Goal: Task Accomplishment & Management: Use online tool/utility

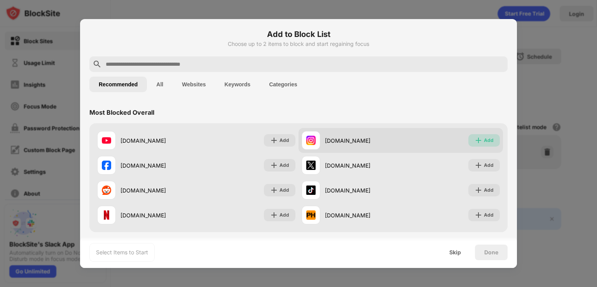
click at [484, 140] on div "Add" at bounding box center [489, 140] width 10 height 8
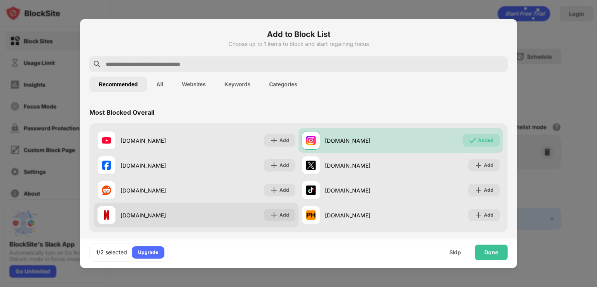
scroll to position [6, 0]
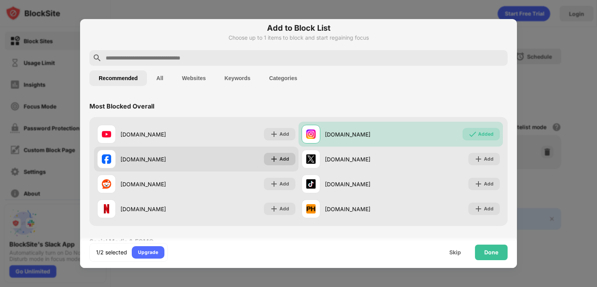
click at [275, 160] on div "Add" at bounding box center [279, 159] width 31 height 12
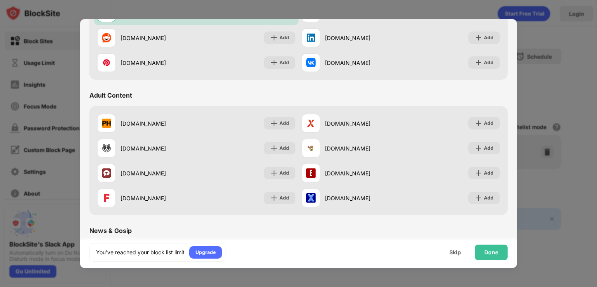
scroll to position [290, 0]
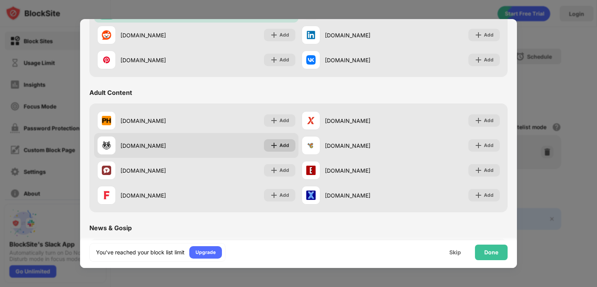
click at [279, 146] on div "Add" at bounding box center [284, 145] width 10 height 8
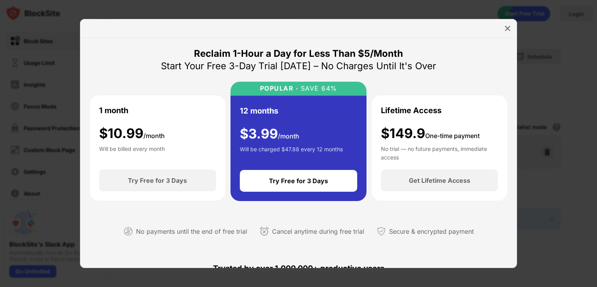
click at [51, 122] on div at bounding box center [298, 143] width 597 height 287
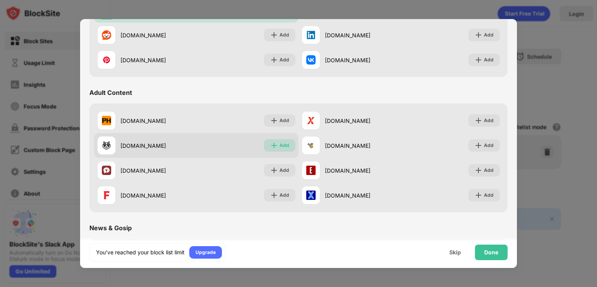
click at [282, 148] on div "Add" at bounding box center [284, 145] width 10 height 8
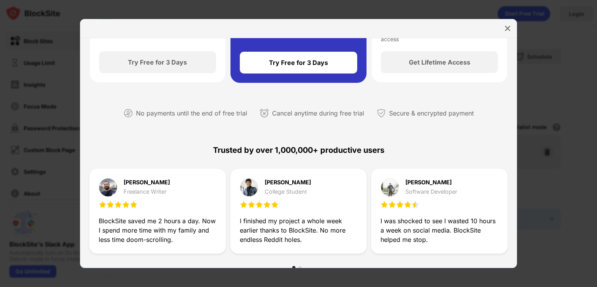
scroll to position [118, 0]
click at [40, 42] on div at bounding box center [298, 143] width 597 height 287
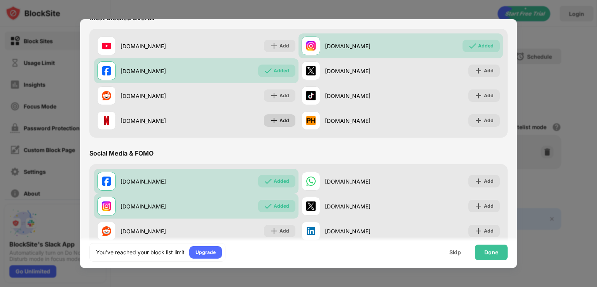
scroll to position [51, 0]
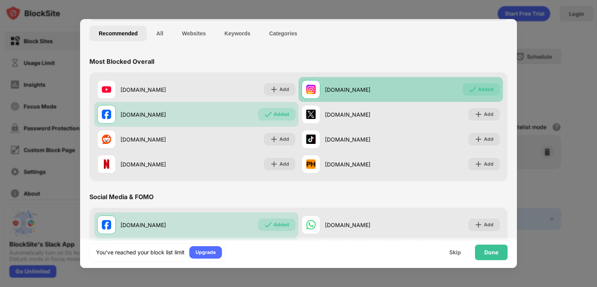
click at [478, 90] on div "Added" at bounding box center [486, 89] width 16 height 8
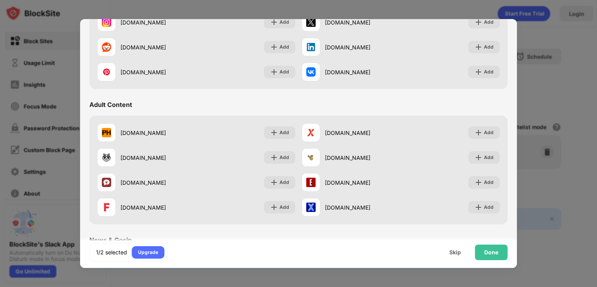
scroll to position [287, 0]
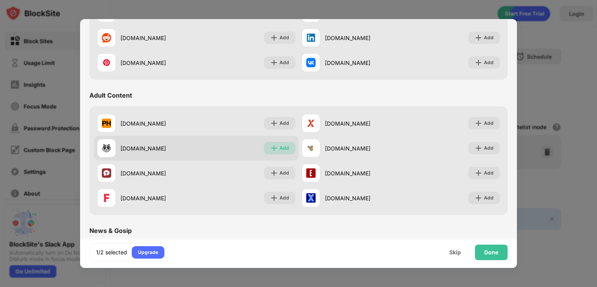
click at [273, 150] on img at bounding box center [274, 148] width 8 height 8
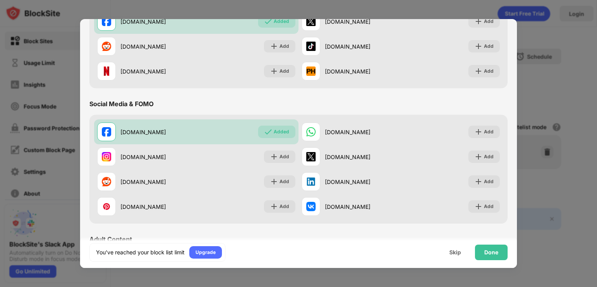
scroll to position [143, 0]
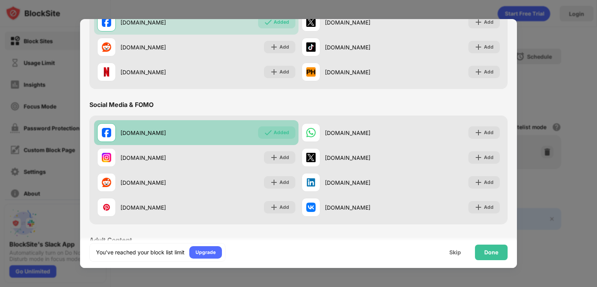
click at [281, 133] on div "Added" at bounding box center [281, 133] width 16 height 8
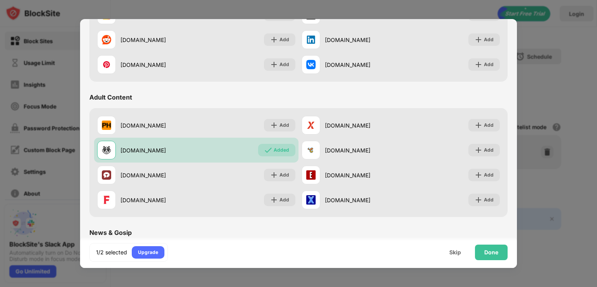
scroll to position [286, 0]
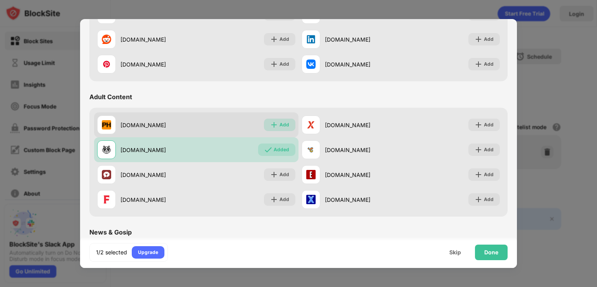
click at [280, 121] on div "Add" at bounding box center [284, 125] width 10 height 8
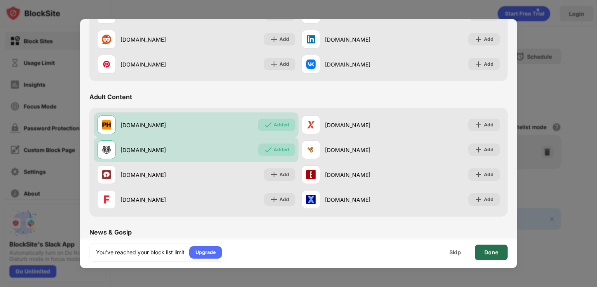
click at [486, 247] on div "Done" at bounding box center [491, 252] width 33 height 16
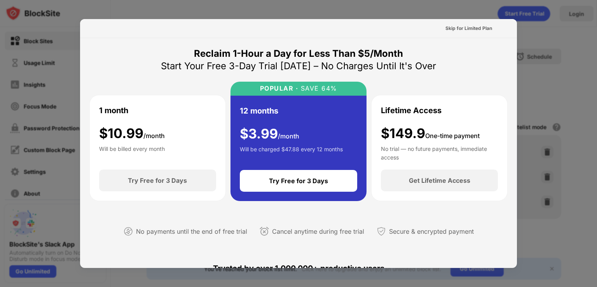
click at [536, 71] on div at bounding box center [298, 143] width 597 height 287
click at [447, 8] on div at bounding box center [298, 143] width 597 height 287
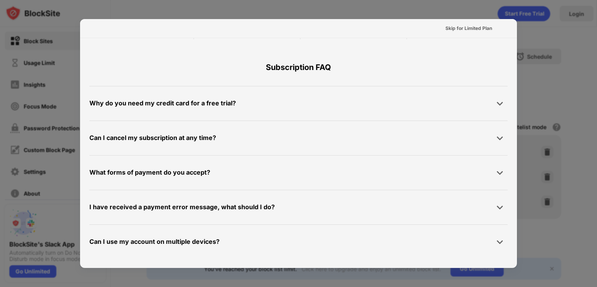
click at [556, 179] on div at bounding box center [298, 143] width 597 height 287
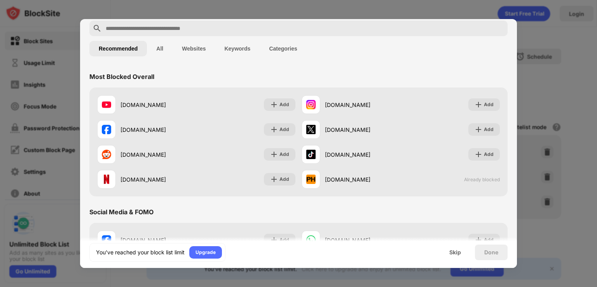
scroll to position [37, 0]
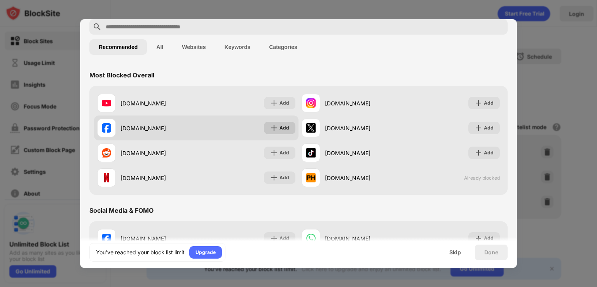
click at [282, 128] on div "Add" at bounding box center [284, 128] width 10 height 8
